Goal: Information Seeking & Learning: Learn about a topic

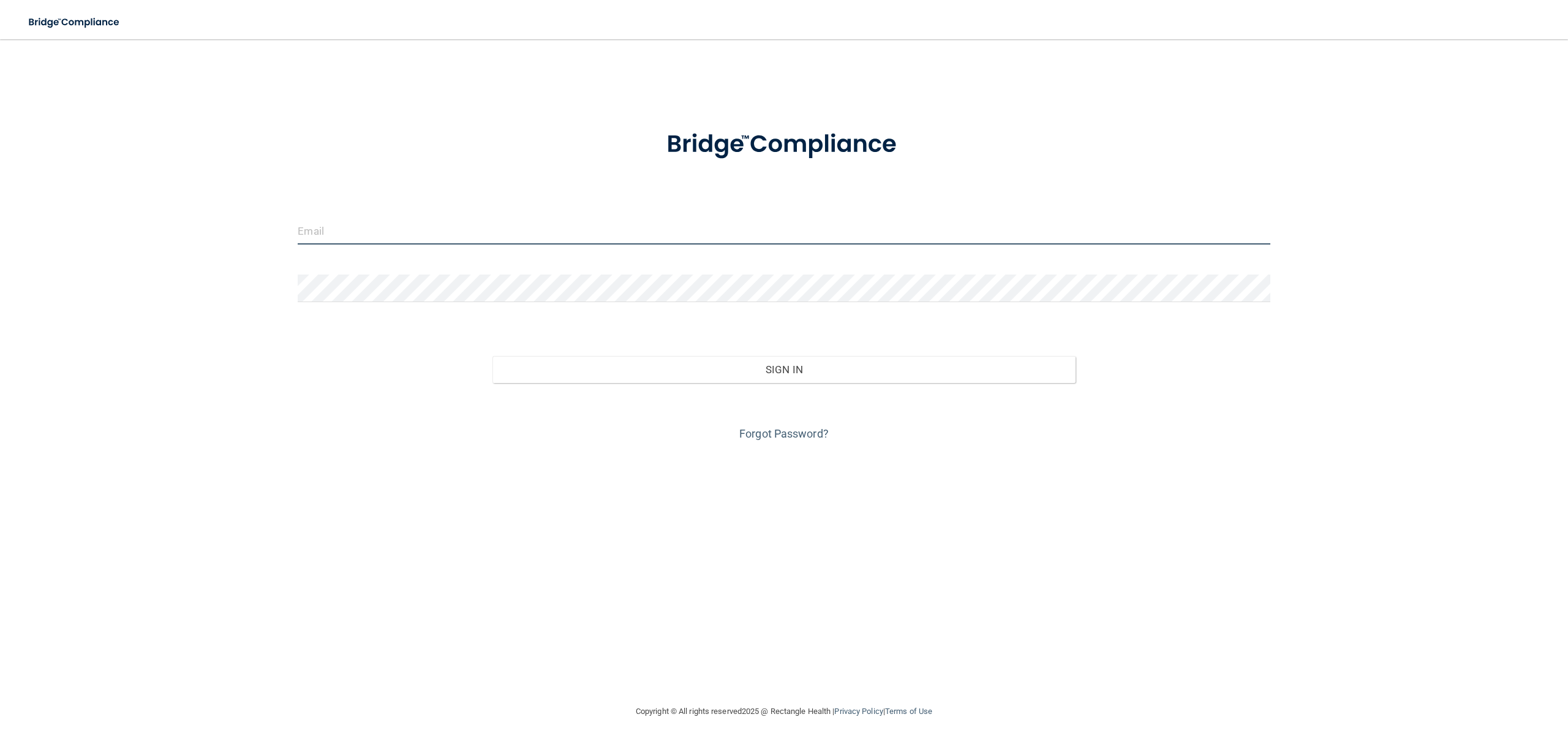
click at [517, 230] on input "email" at bounding box center [783, 230] width 972 height 28
type input "[PERSON_NAME][EMAIL_ADDRESS][DOMAIN_NAME]"
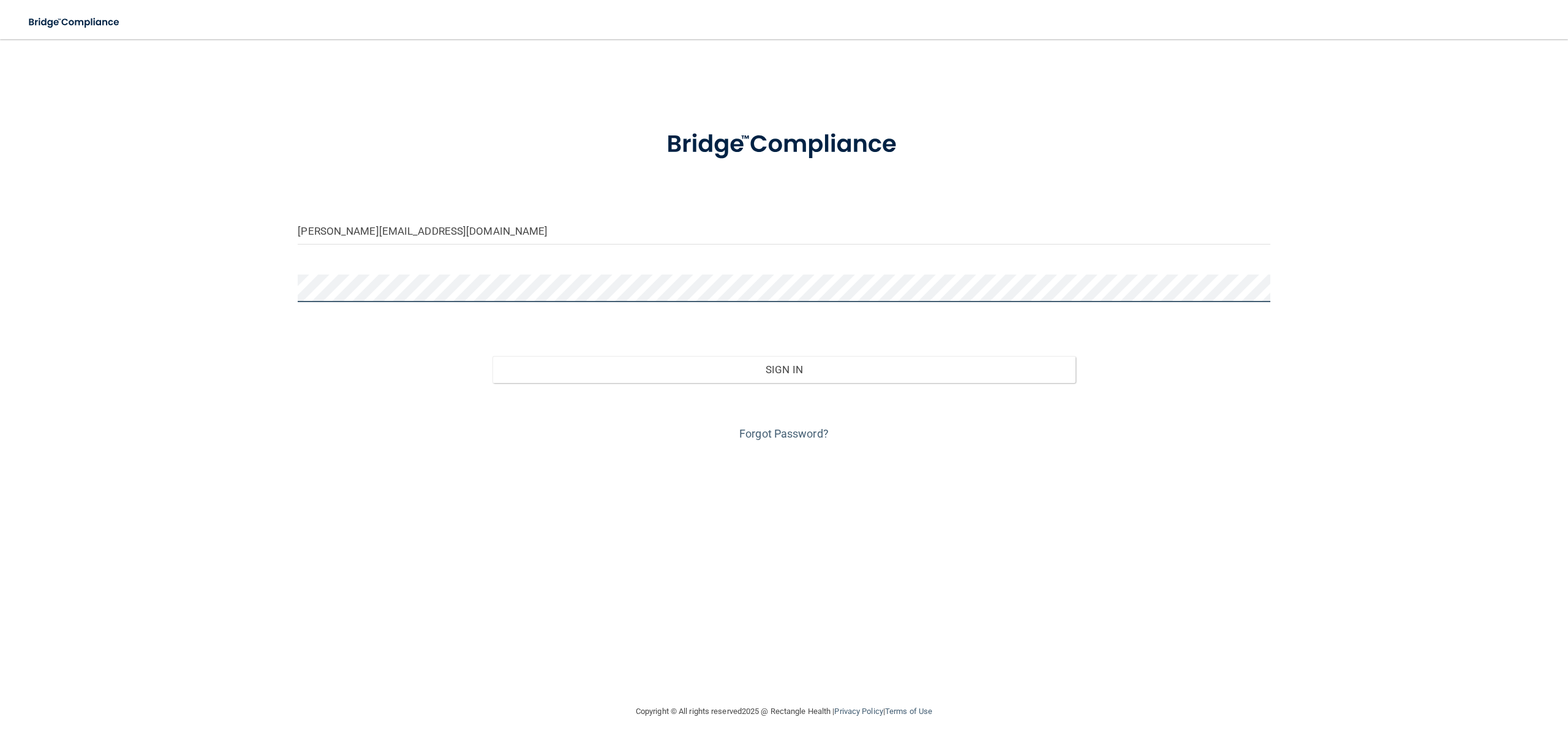
click at [492, 356] on button "Sign In" at bounding box center [784, 369] width 583 height 27
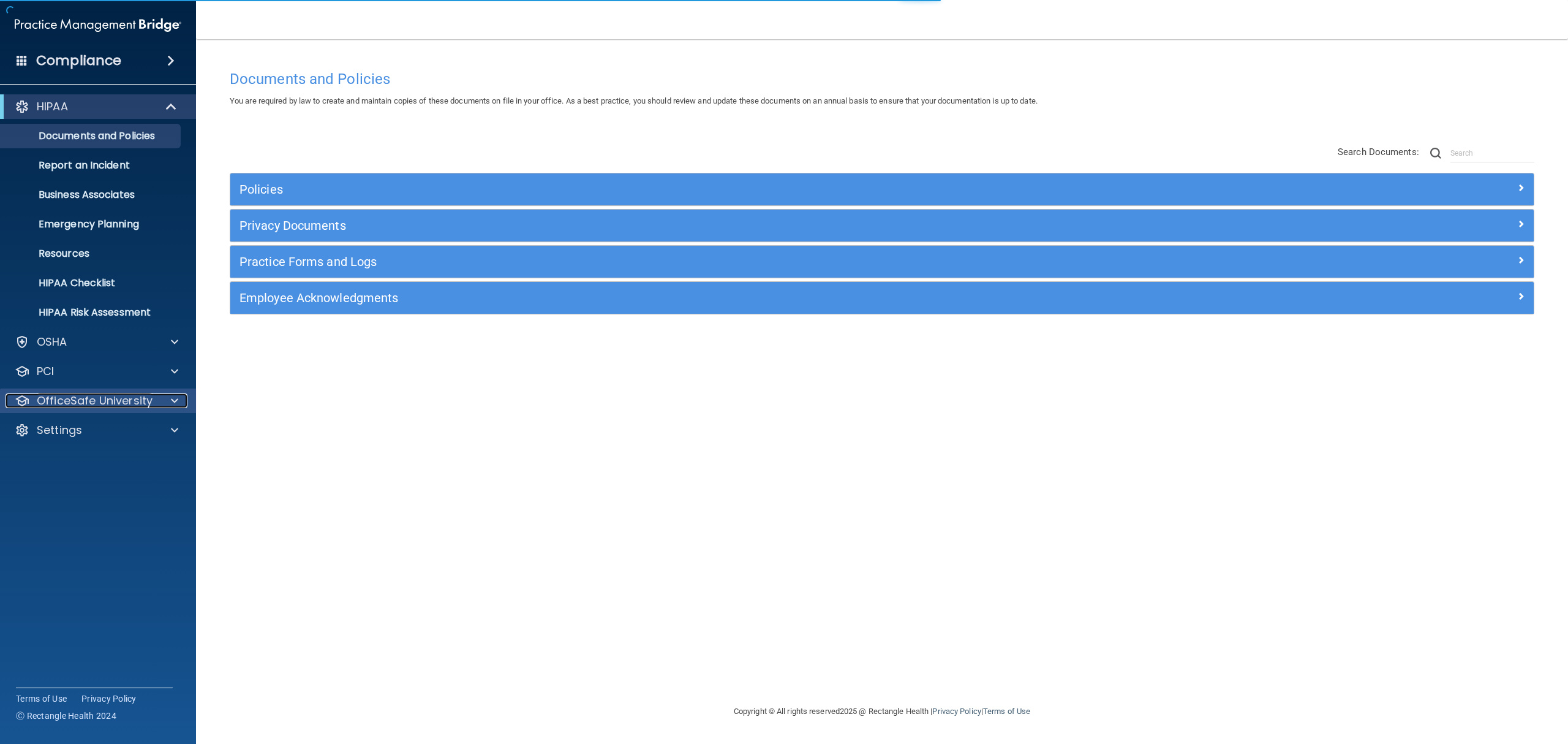
click at [107, 402] on p "OfficeSafe University" at bounding box center [94, 400] width 115 height 15
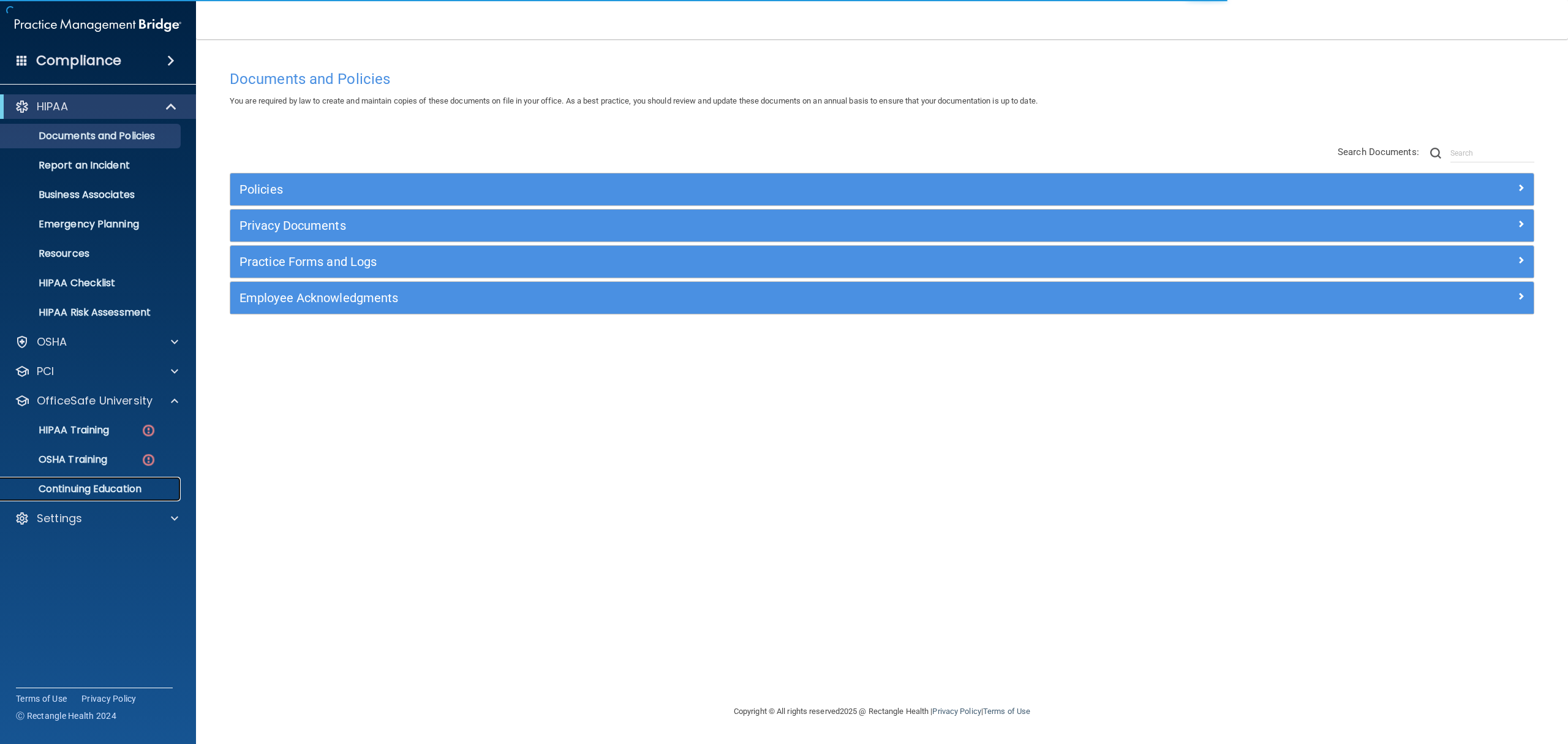
click at [87, 486] on p "Continuing Education" at bounding box center [91, 489] width 167 height 12
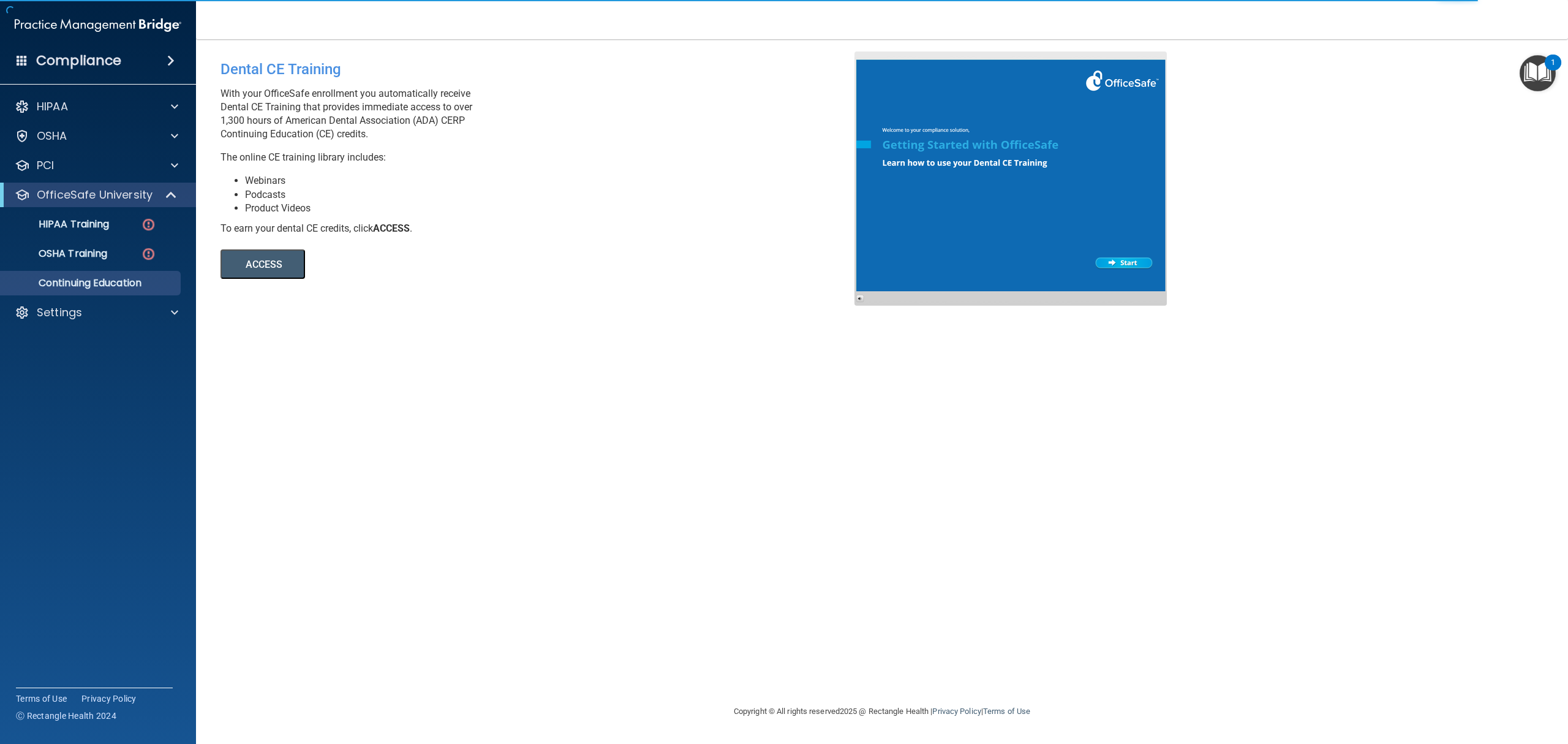
click at [284, 261] on button "ACCESS" at bounding box center [262, 264] width 84 height 29
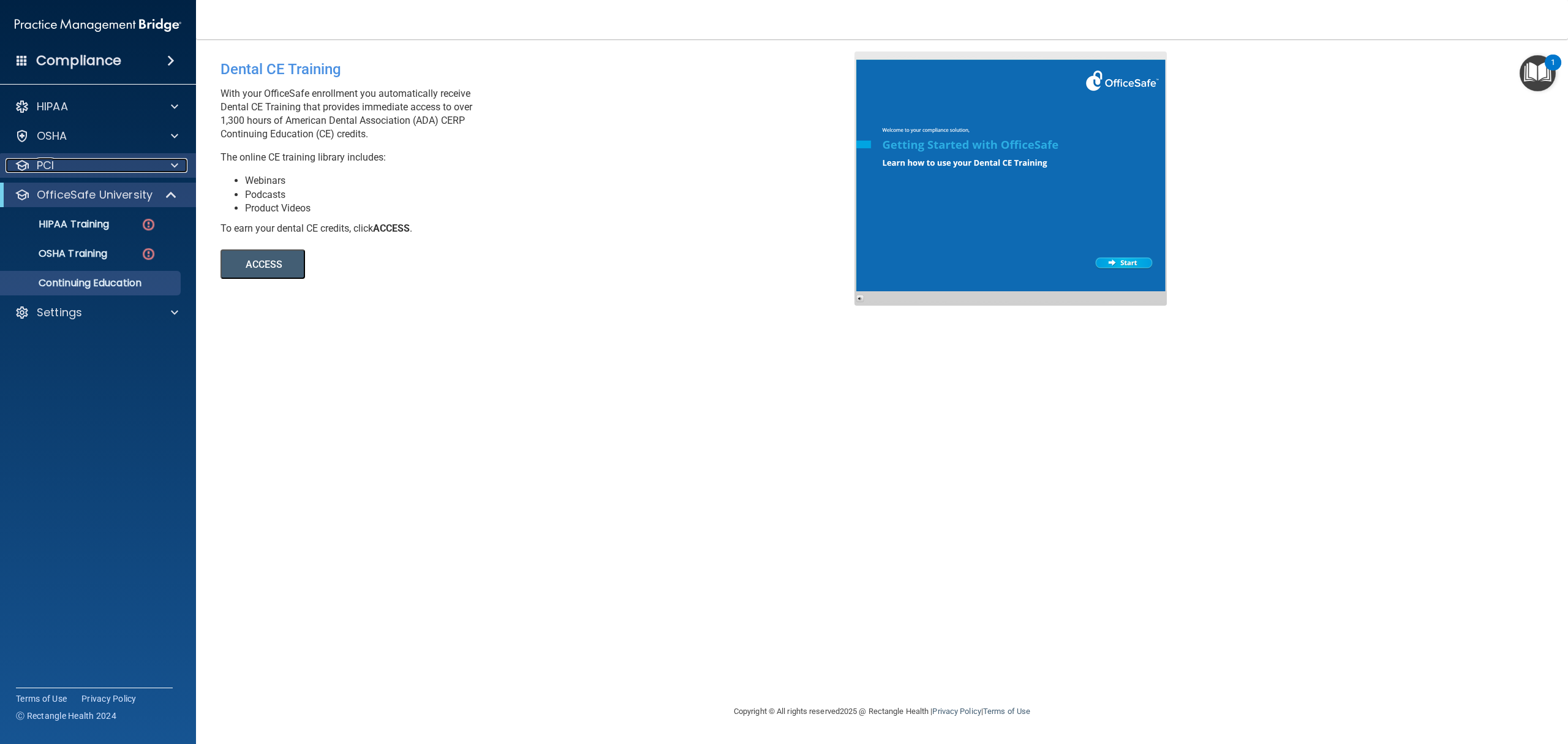
click at [44, 162] on p "PCI" at bounding box center [44, 165] width 17 height 15
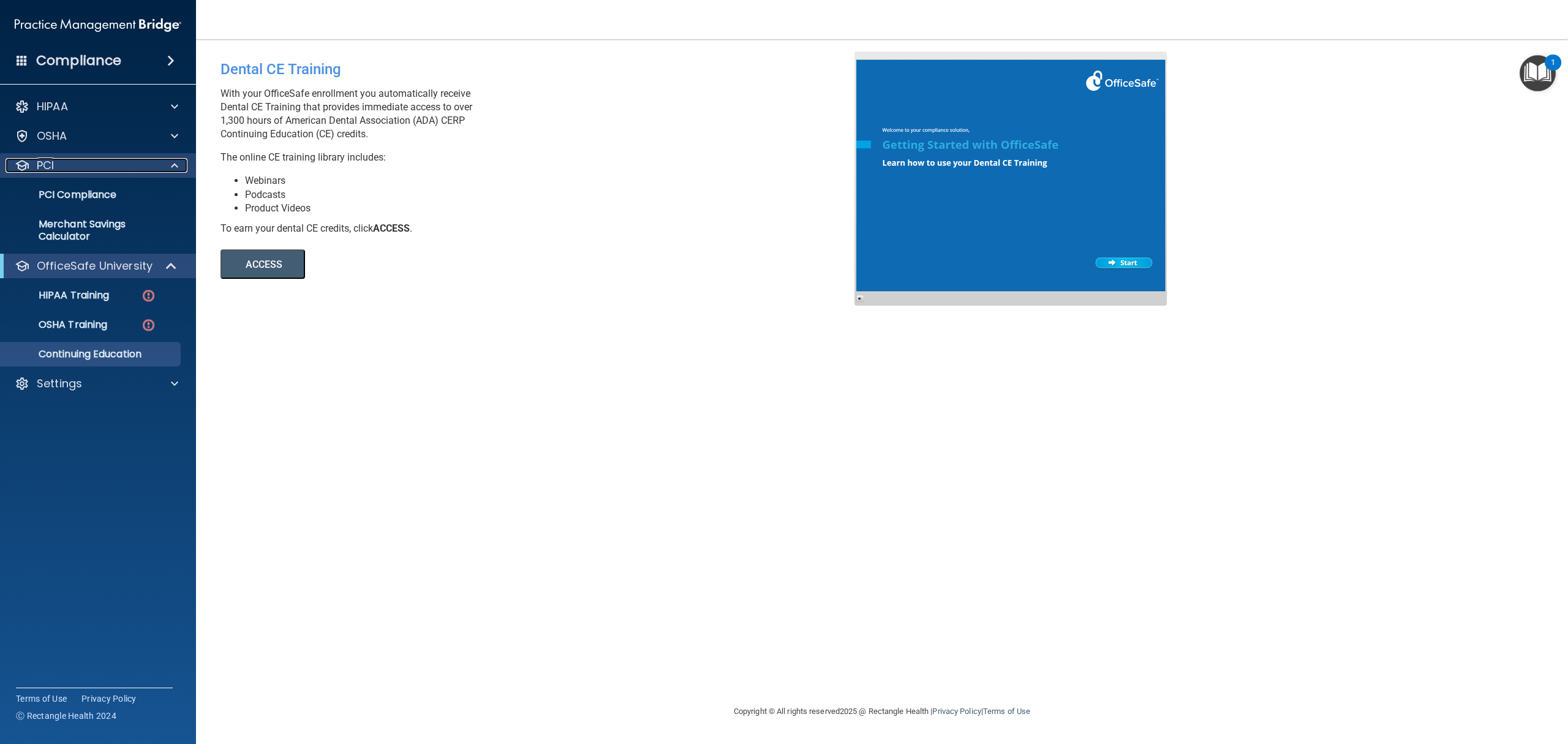
drag, startPoint x: 46, startPoint y: 167, endPoint x: 45, endPoint y: 152, distance: 15.0
click at [45, 167] on p "PCI" at bounding box center [44, 165] width 17 height 15
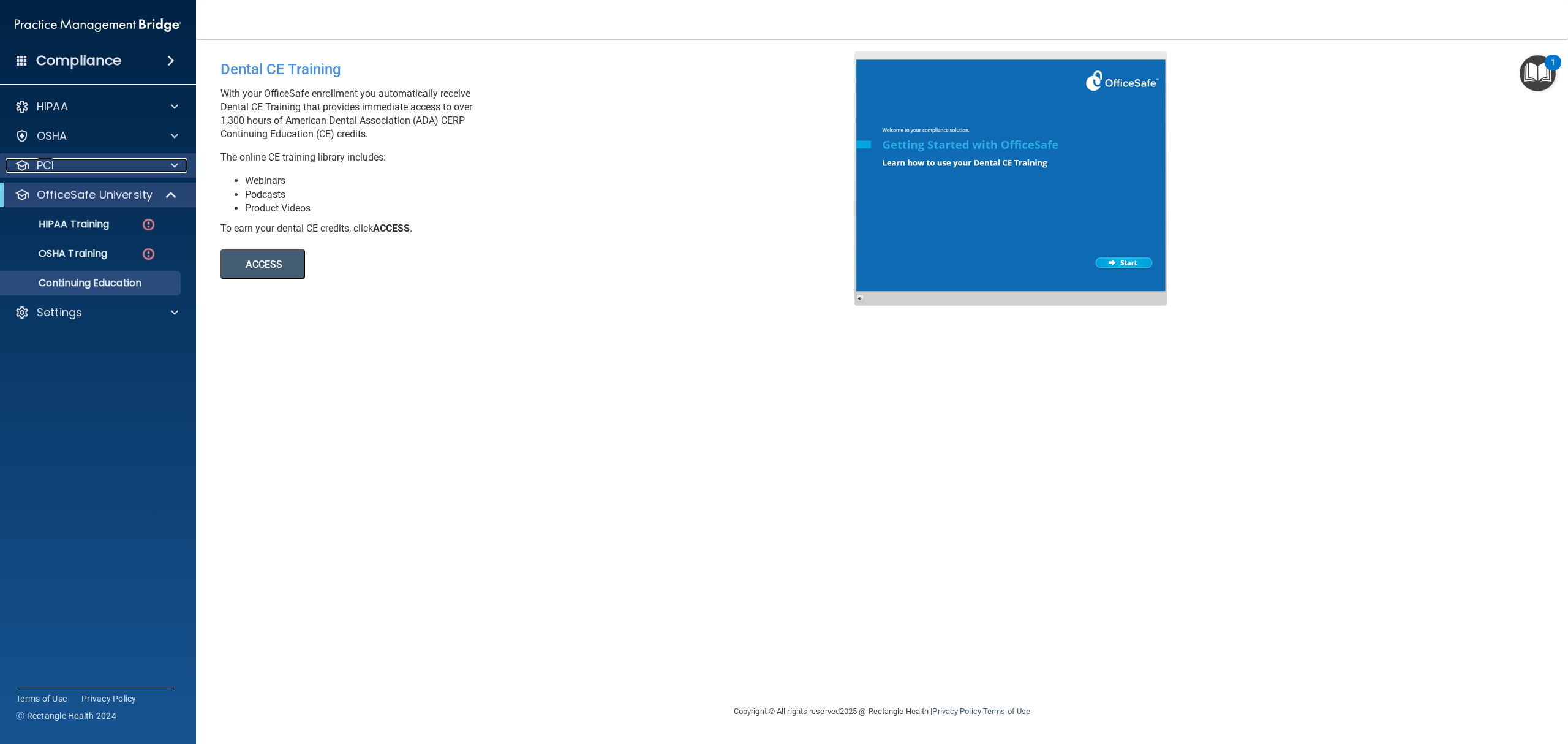
click at [43, 165] on p "PCI" at bounding box center [44, 165] width 17 height 15
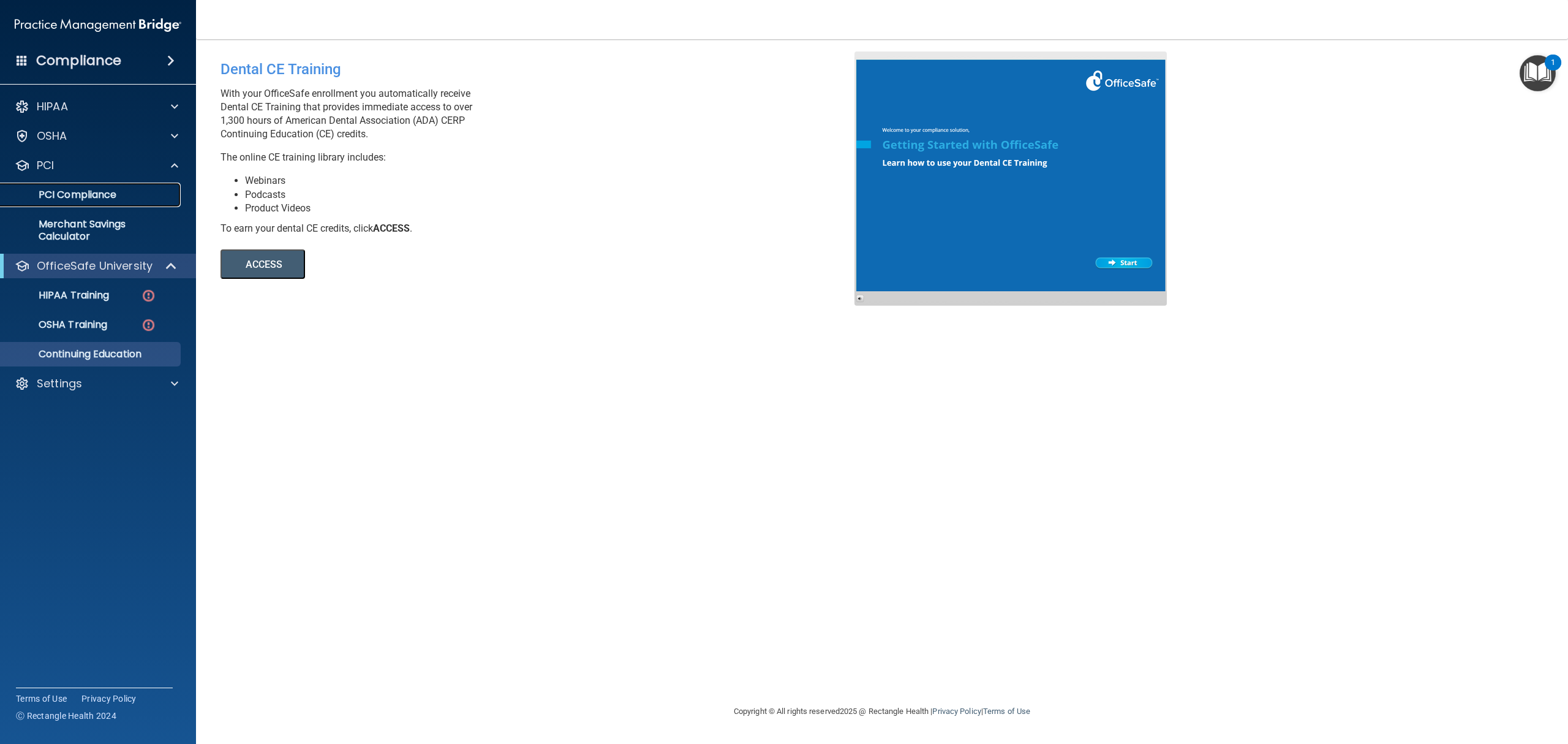
click at [82, 186] on link "PCI Compliance" at bounding box center [83, 195] width 193 height 25
click at [60, 174] on div "PCI" at bounding box center [98, 166] width 197 height 25
click at [28, 165] on div at bounding box center [22, 165] width 15 height 15
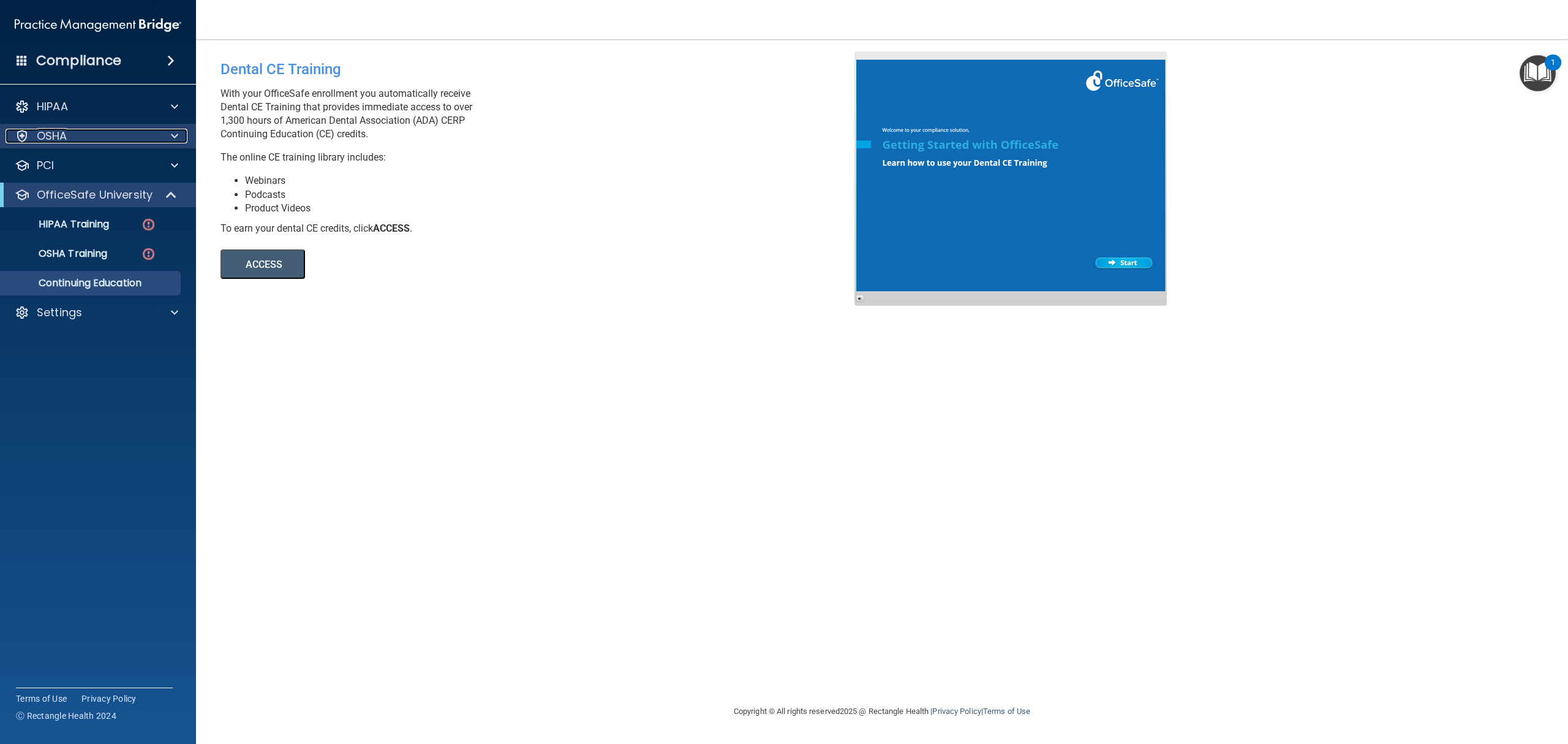
click at [126, 139] on div "OSHA" at bounding box center [81, 136] width 152 height 15
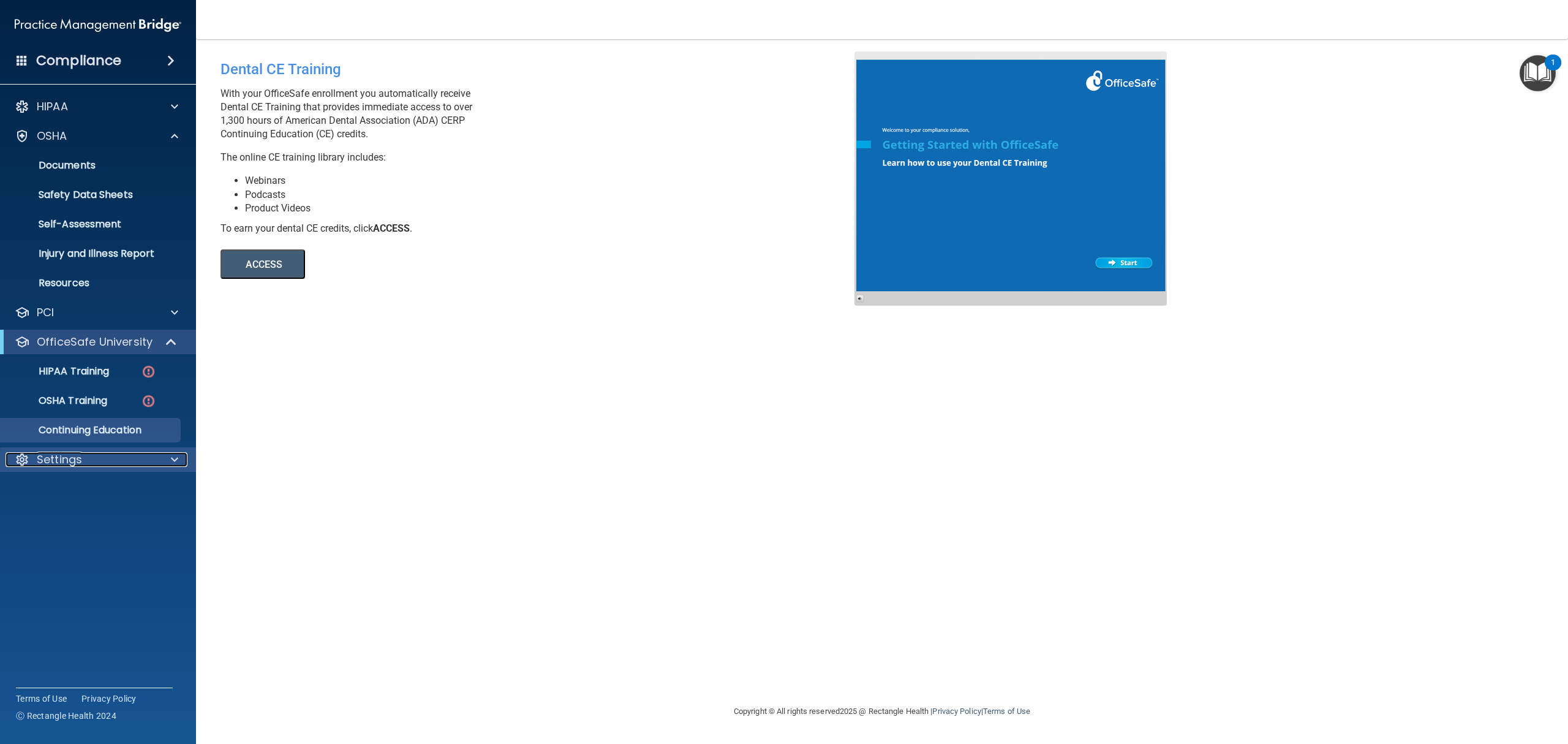
click at [125, 455] on div "Settings" at bounding box center [81, 459] width 152 height 15
click at [123, 454] on div "Settings" at bounding box center [81, 459] width 152 height 15
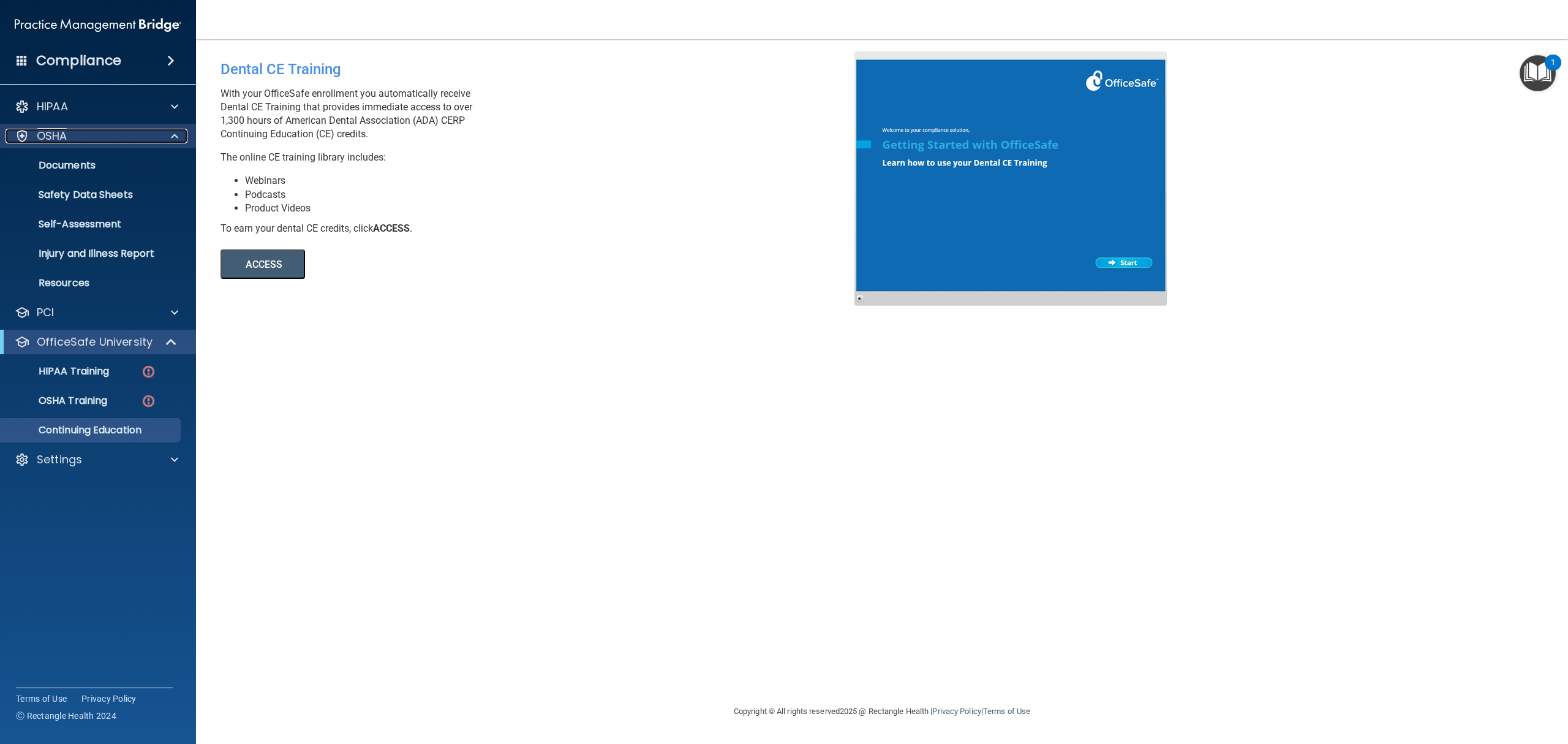
click at [116, 138] on div "OSHA" at bounding box center [81, 136] width 152 height 15
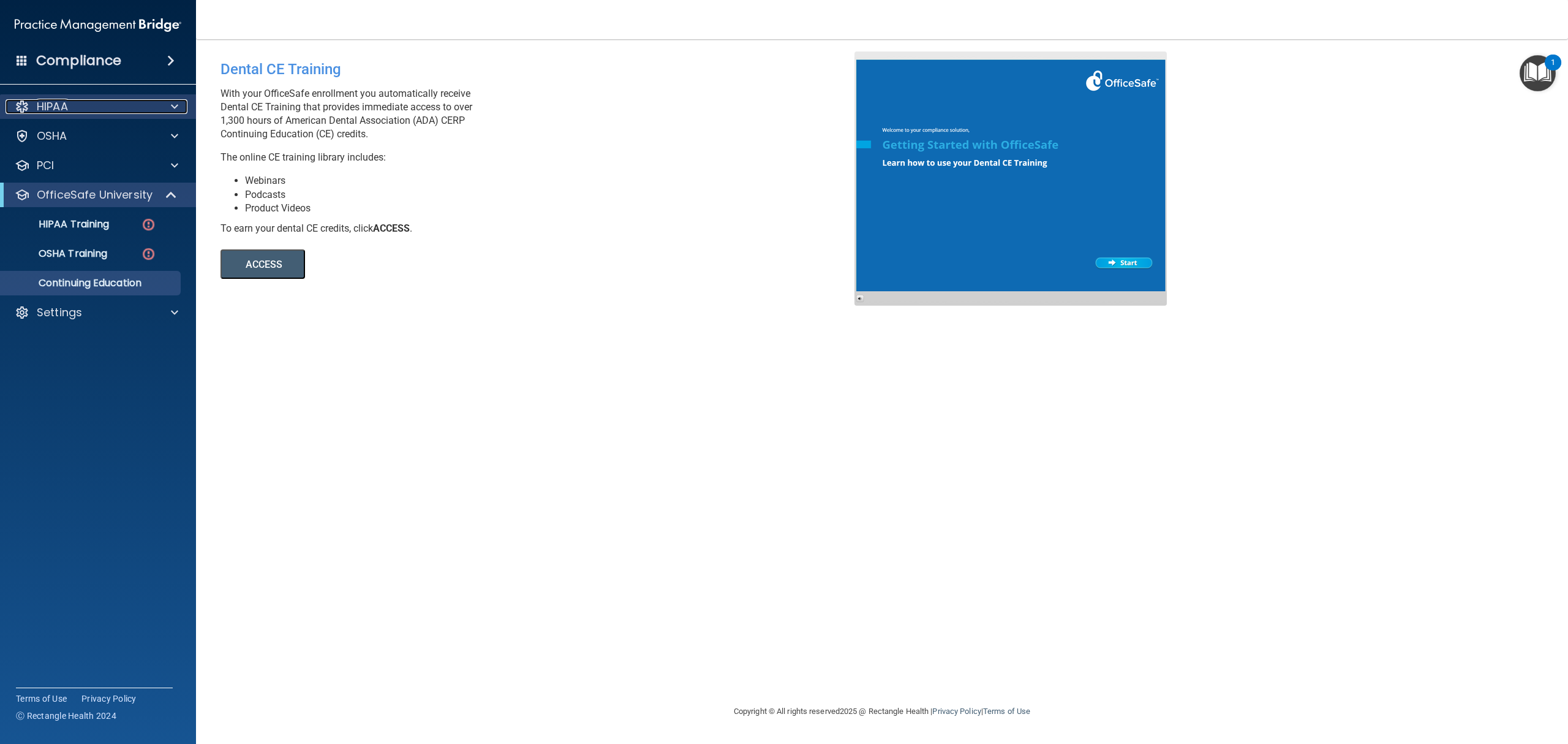
click at [125, 107] on div "HIPAA" at bounding box center [81, 107] width 152 height 15
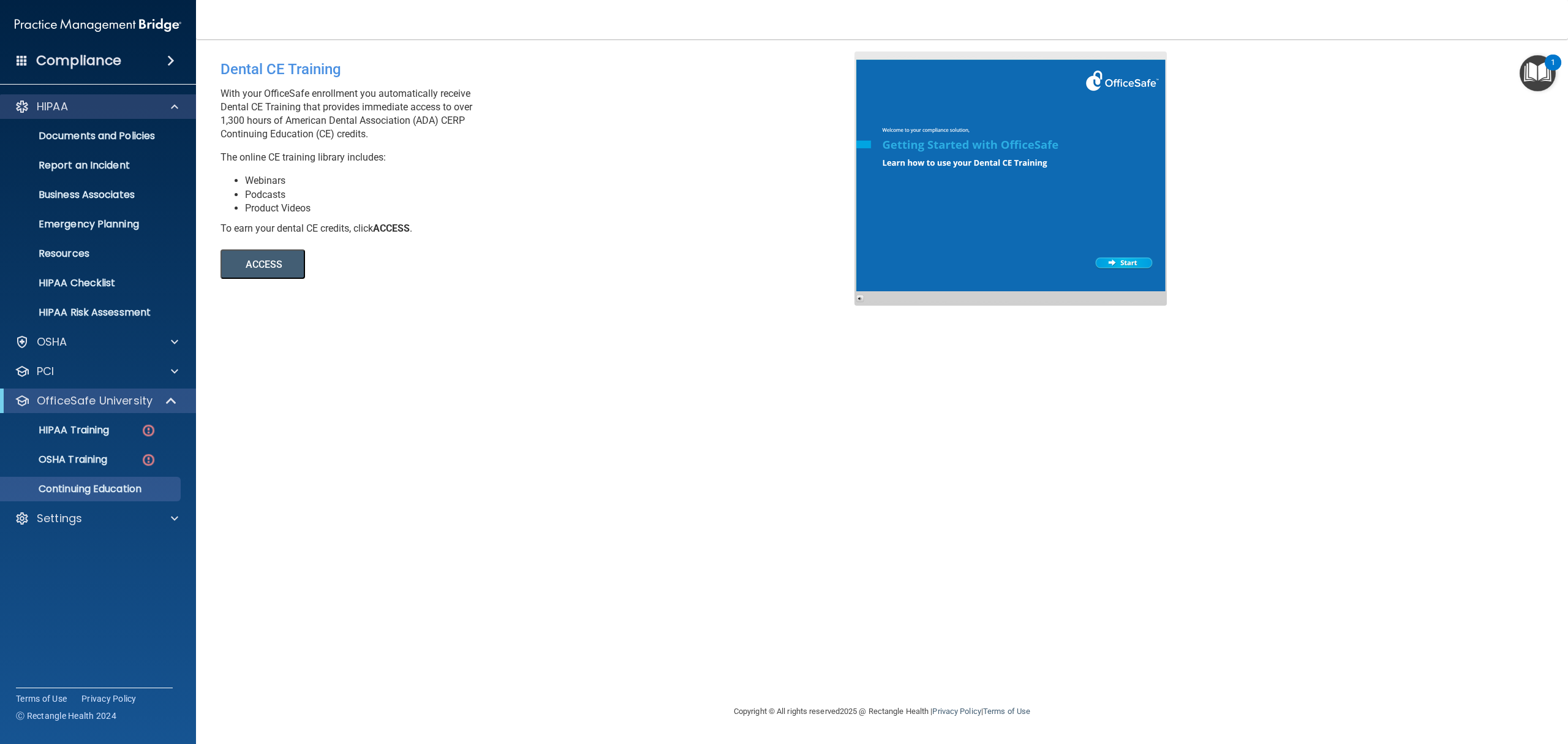
click at [138, 97] on div "HIPAA" at bounding box center [98, 107] width 197 height 25
